Goal: Feedback & Contribution: Leave review/rating

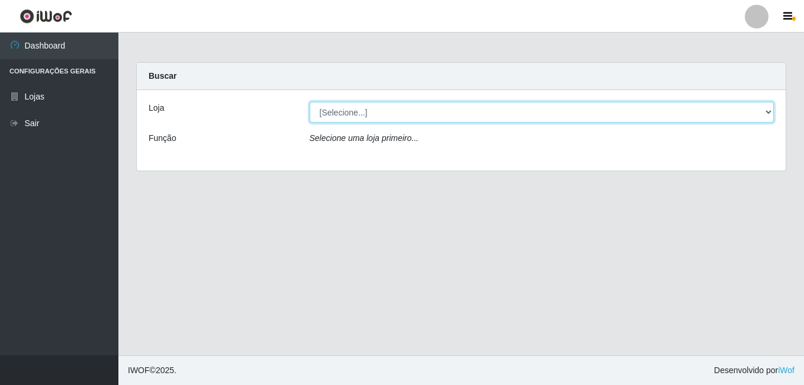
click at [772, 111] on select "[Selecione...] Bemais Supermercados - Cruz das Armas" at bounding box center [542, 112] width 465 height 21
select select "412"
click at [310, 102] on select "[Selecione...] Bemais Supermercados - Cruz das Armas" at bounding box center [542, 112] width 465 height 21
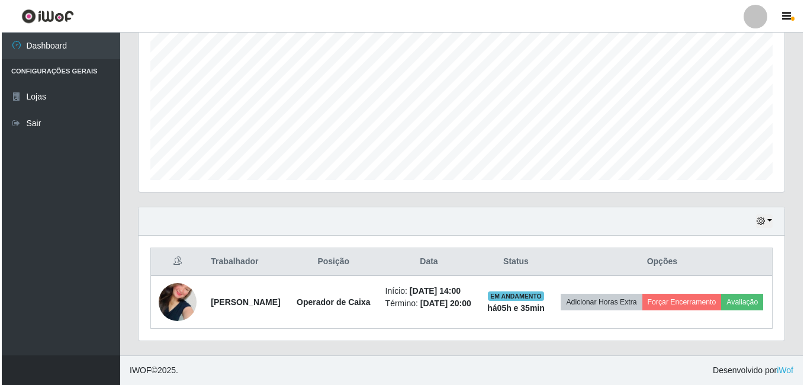
scroll to position [265, 0]
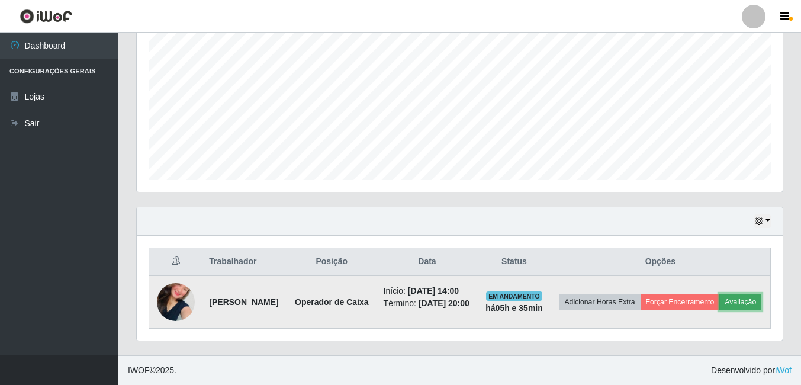
click at [719, 297] on button "Avaliação" at bounding box center [740, 302] width 42 height 17
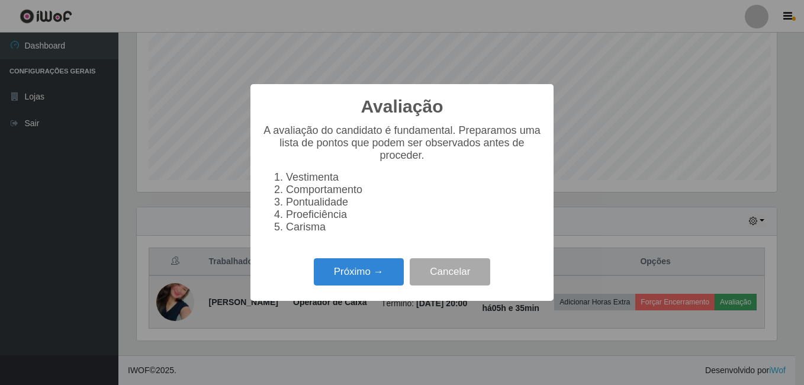
scroll to position [246, 640]
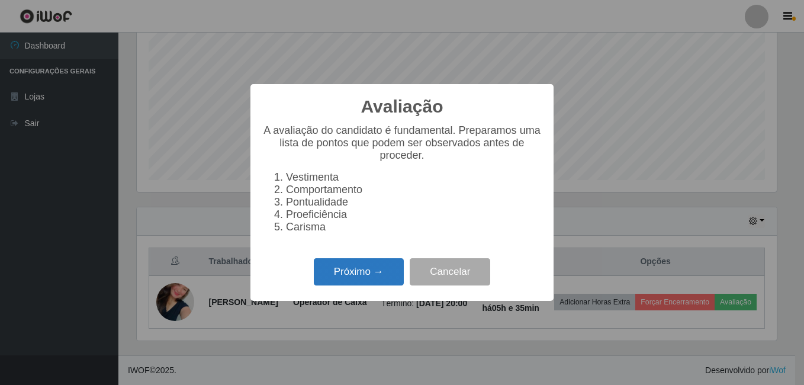
click at [359, 276] on button "Próximo →" at bounding box center [359, 272] width 90 height 28
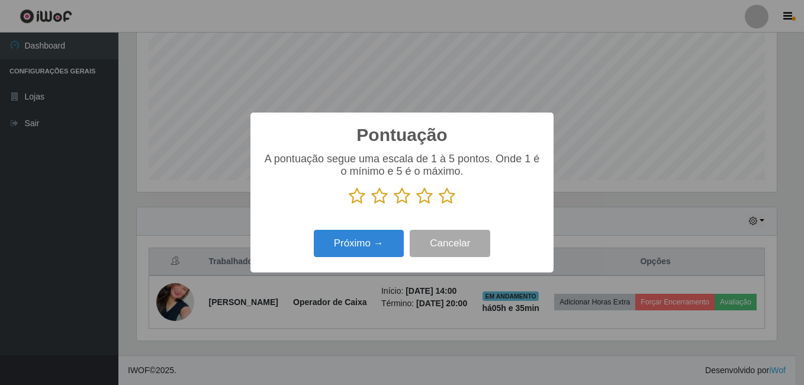
click at [448, 200] on icon at bounding box center [447, 196] width 17 height 18
click at [439, 205] on input "radio" at bounding box center [439, 205] width 0 height 0
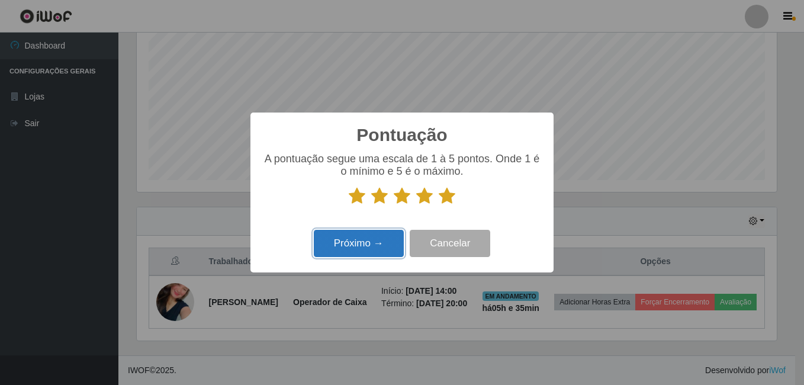
click at [343, 247] on button "Próximo →" at bounding box center [359, 244] width 90 height 28
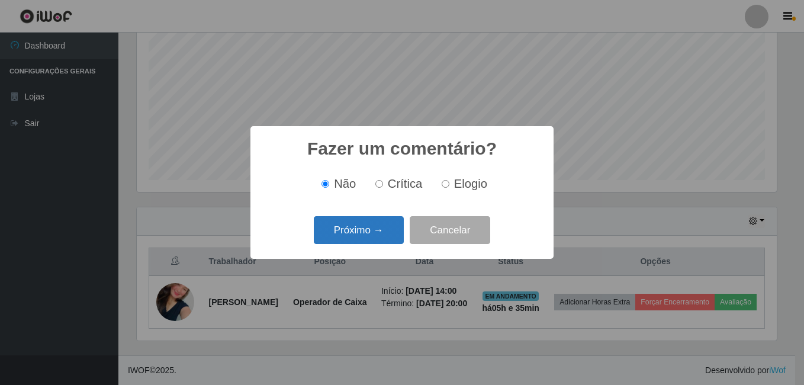
click at [349, 227] on button "Próximo →" at bounding box center [359, 230] width 90 height 28
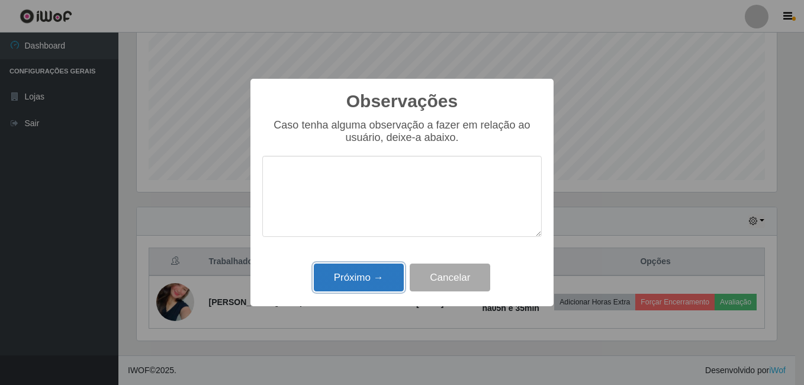
click at [361, 282] on button "Próximo →" at bounding box center [359, 277] width 90 height 28
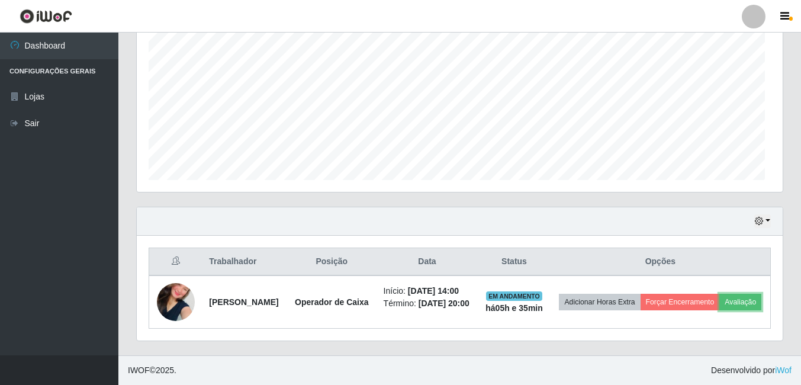
scroll to position [246, 646]
